Goal: Task Accomplishment & Management: Use online tool/utility

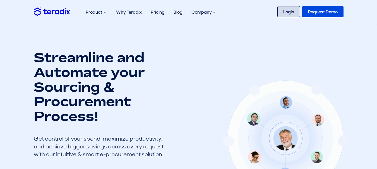
click at [282, 14] on link "Login" at bounding box center [289, 11] width 23 height 11
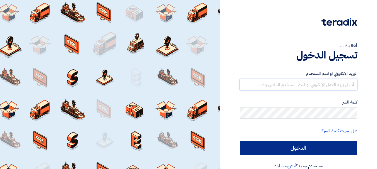
type input "[EMAIL_ADDRESS][DOMAIN_NAME]"
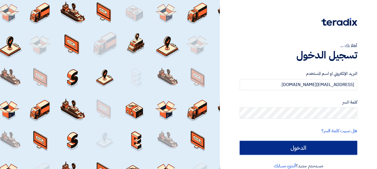
click at [308, 148] on input "الدخول" at bounding box center [299, 148] width 118 height 14
type input "Sign in"
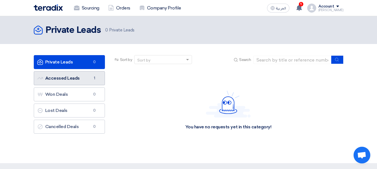
click at [74, 78] on link "Accessed Leads Accessed Leads 1" at bounding box center [69, 78] width 71 height 14
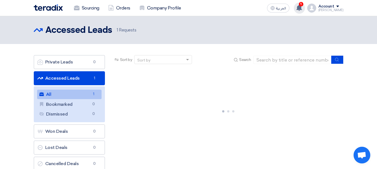
drag, startPoint x: 306, startPoint y: 8, endPoint x: 303, endPoint y: 10, distance: 3.4
click at [302, 9] on use at bounding box center [300, 8] width 6 height 6
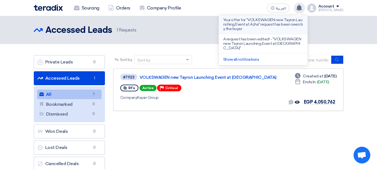
click at [272, 27] on p "Your offer for "VOLKSWAGEN new Tayron Launching Event at Azha" request has been…" at bounding box center [263, 24] width 80 height 13
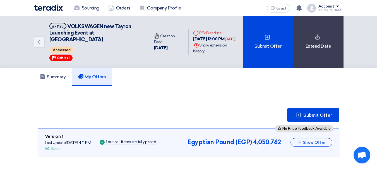
click at [212, 48] on div "Extension History Show extension history" at bounding box center [215, 48] width 45 height 12
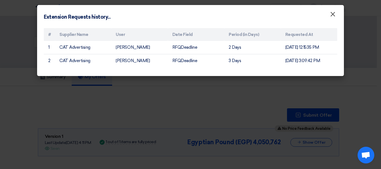
click at [334, 17] on span "×" at bounding box center [333, 15] width 6 height 11
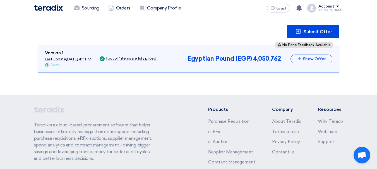
scroll to position [56, 0]
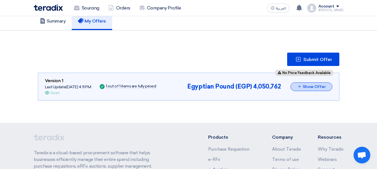
click at [300, 85] on icon at bounding box center [299, 87] width 4 height 4
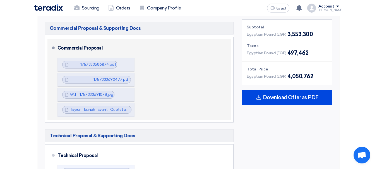
scroll to position [279, 0]
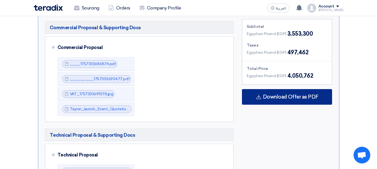
click at [287, 95] on span "Download Offer as PDF" at bounding box center [291, 97] width 56 height 5
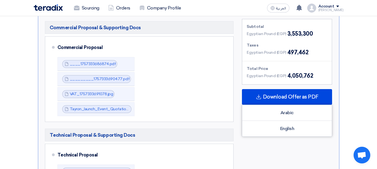
click at [366, 46] on section "Submit Offer No Price Feedback Available Version 1 Last Update [DATE] 4:11 PM O…" at bounding box center [188, 74] width 377 height 534
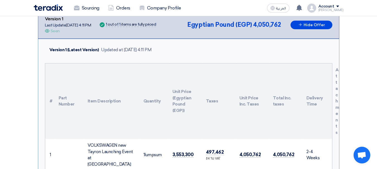
scroll to position [0, 0]
